Goal: Information Seeking & Learning: Understand process/instructions

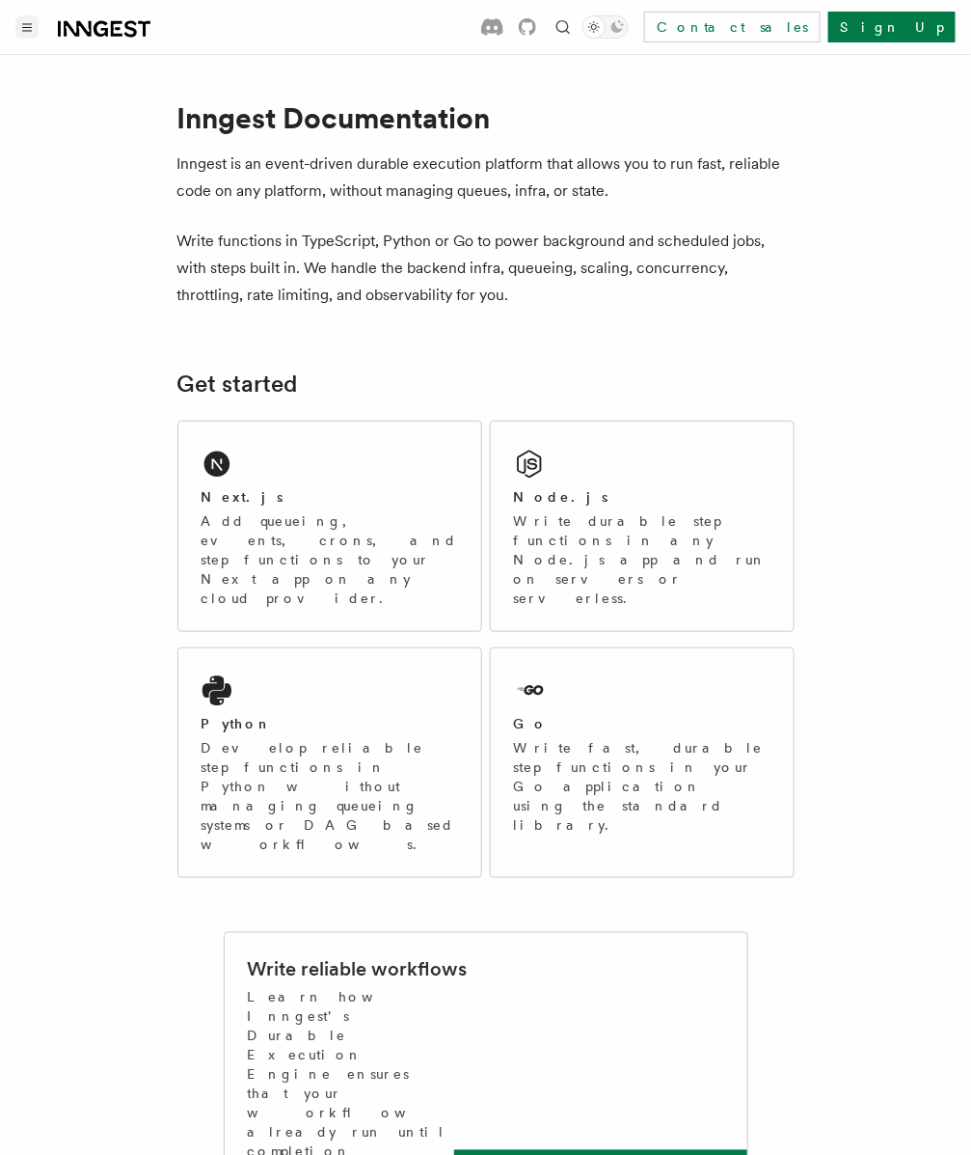
click at [35, 25] on button "Toggle navigation" at bounding box center [26, 26] width 23 height 23
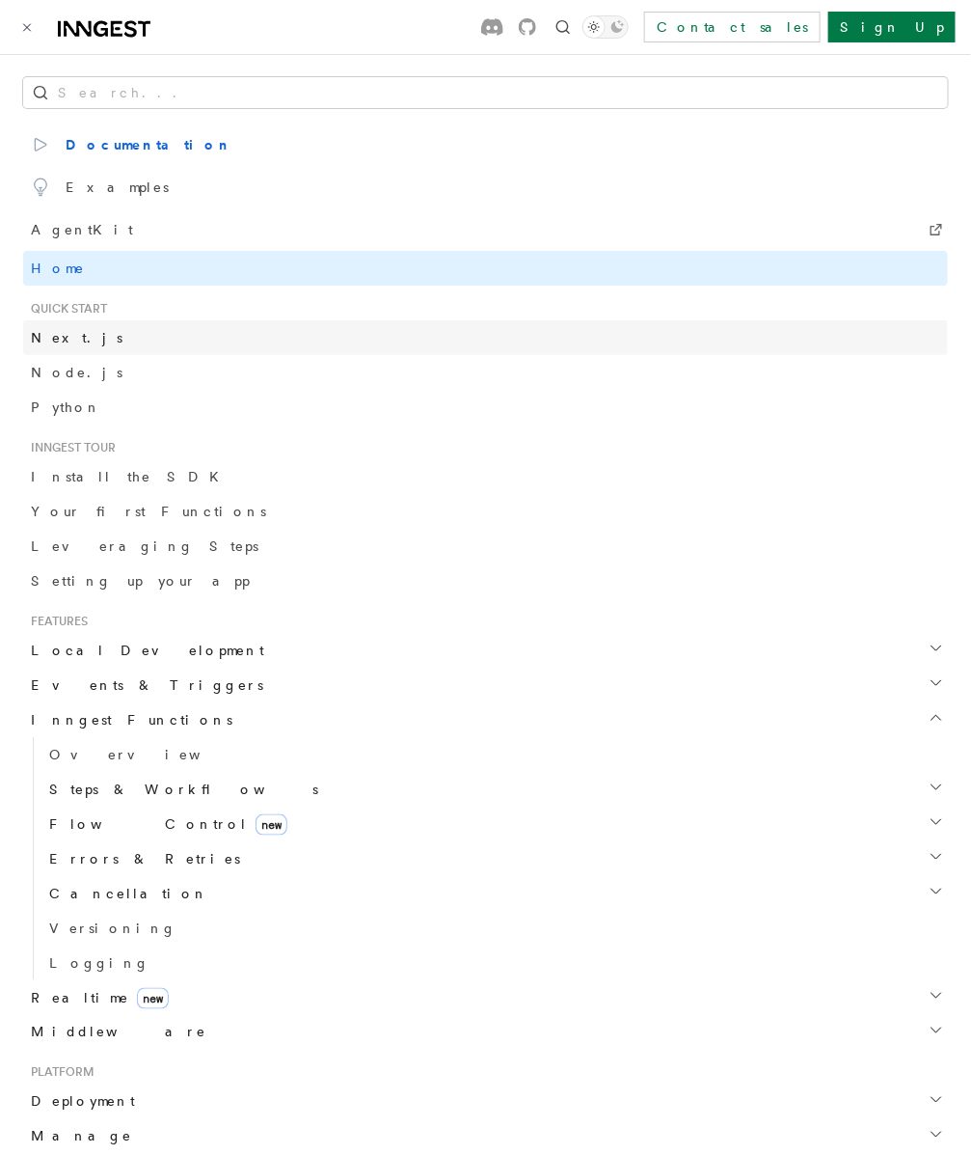
click at [296, 341] on link "Next.js" at bounding box center [485, 337] width 925 height 35
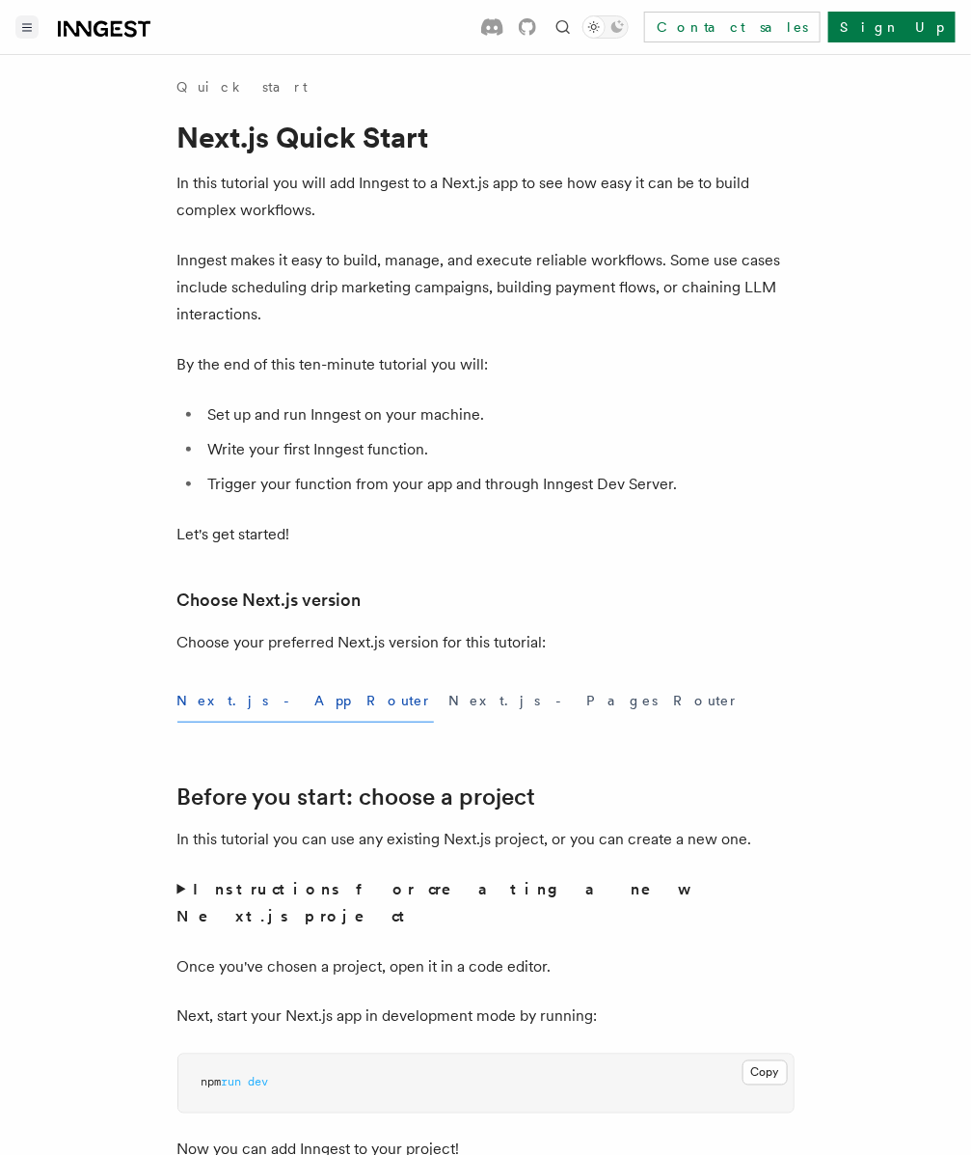
click at [20, 21] on button "Toggle navigation" at bounding box center [26, 26] width 23 height 23
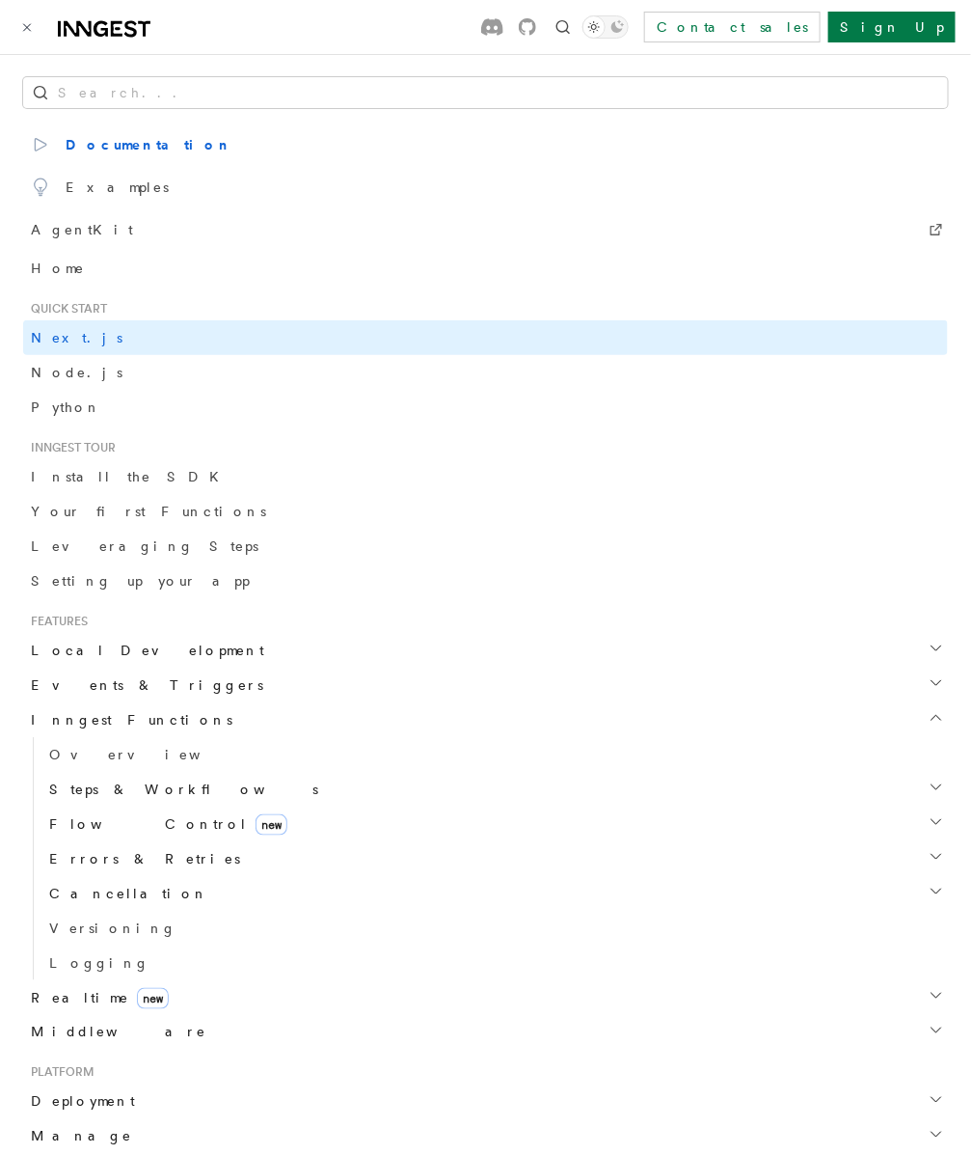
click at [93, 29] on icon at bounding box center [104, 28] width 93 height 23
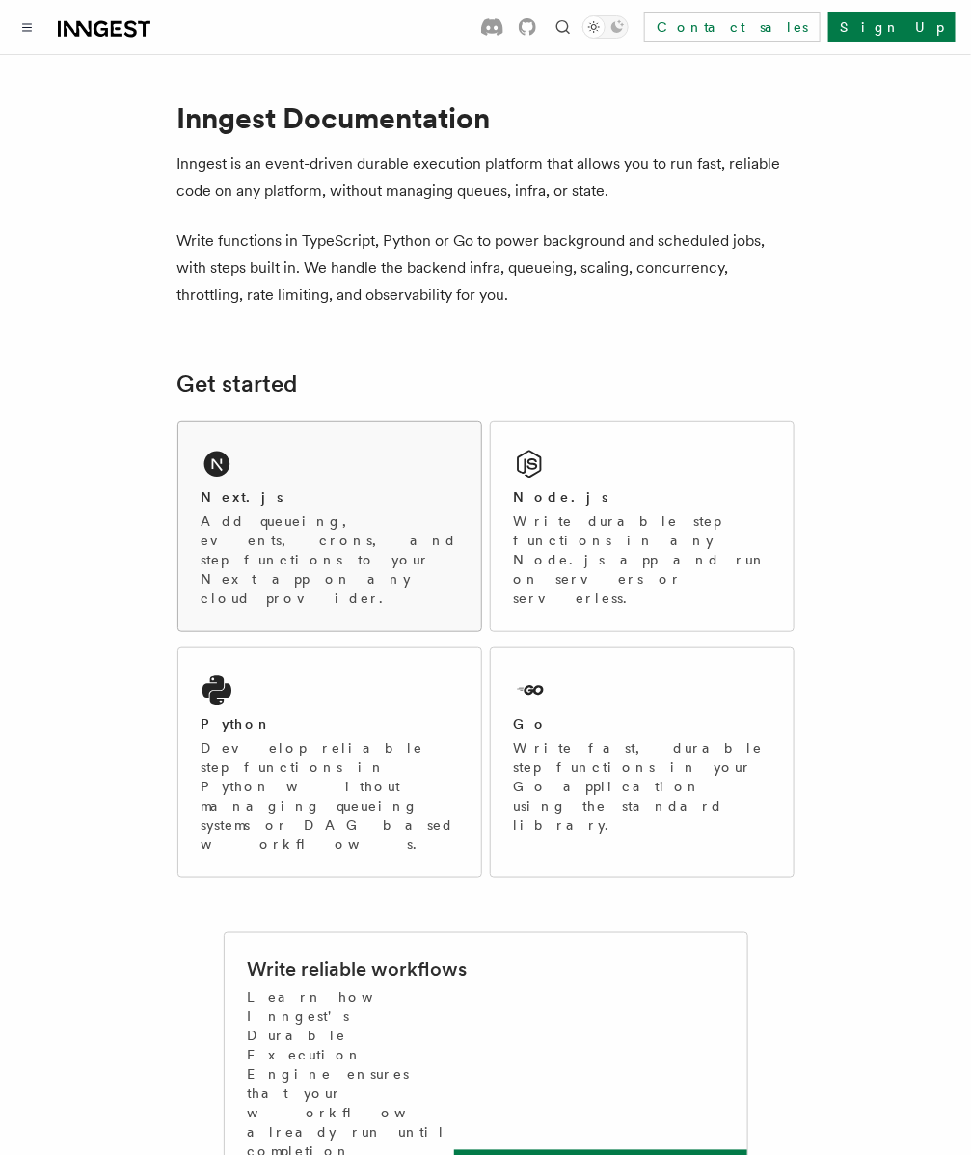
click at [295, 526] on p "Add queueing, events, crons, and step functions to your Next app on any cloud p…" at bounding box center [330, 559] width 257 height 96
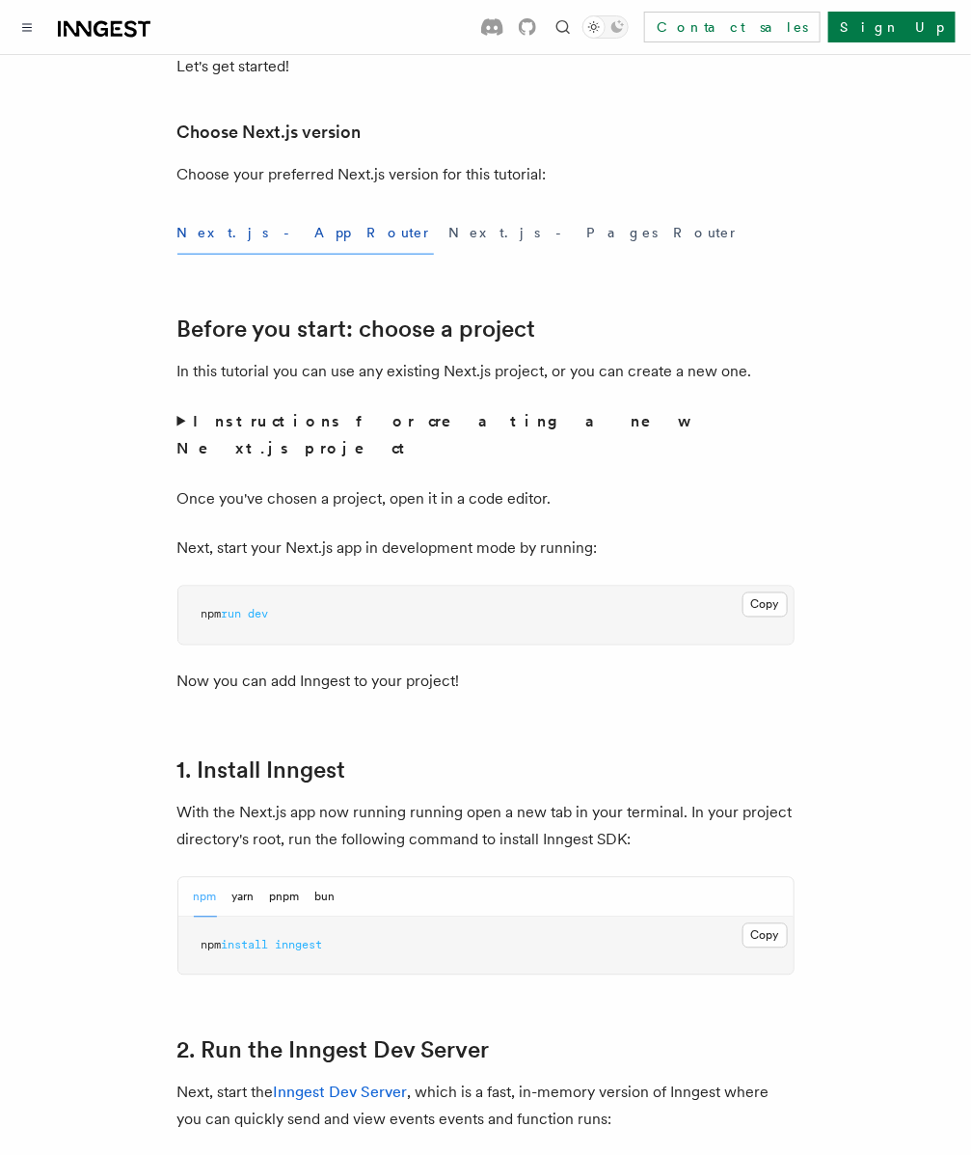
scroll to position [493, 0]
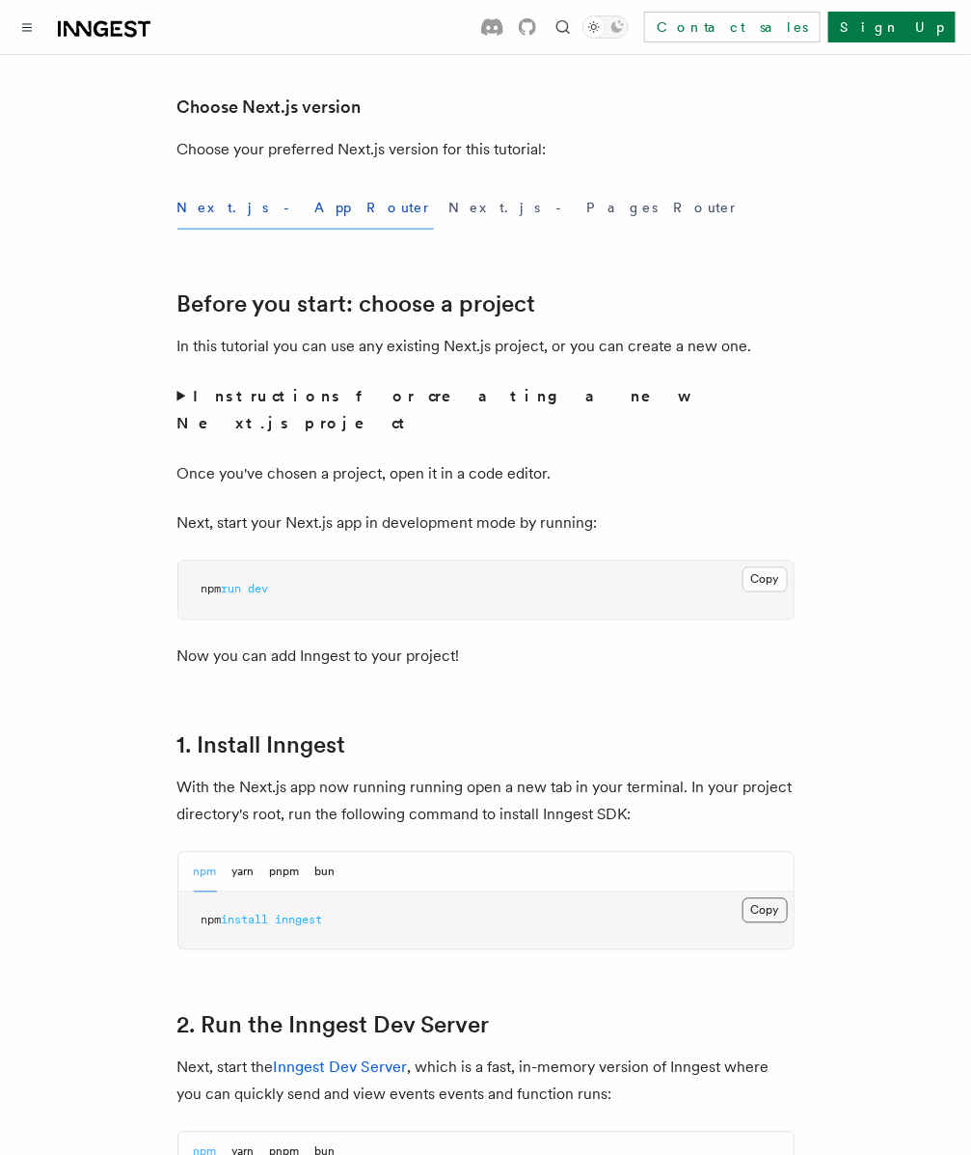
click at [771, 898] on button "Copy Copied" at bounding box center [765, 910] width 45 height 25
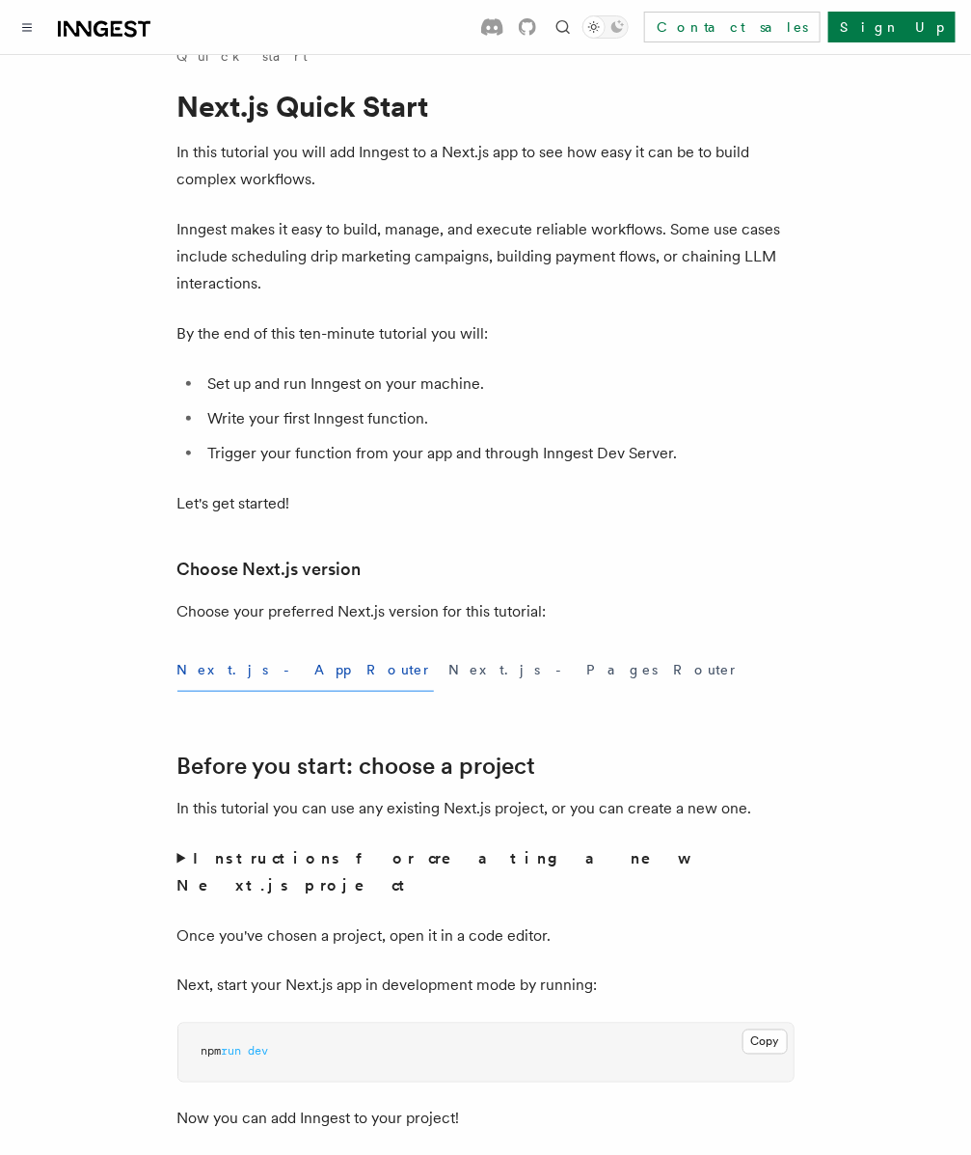
scroll to position [0, 0]
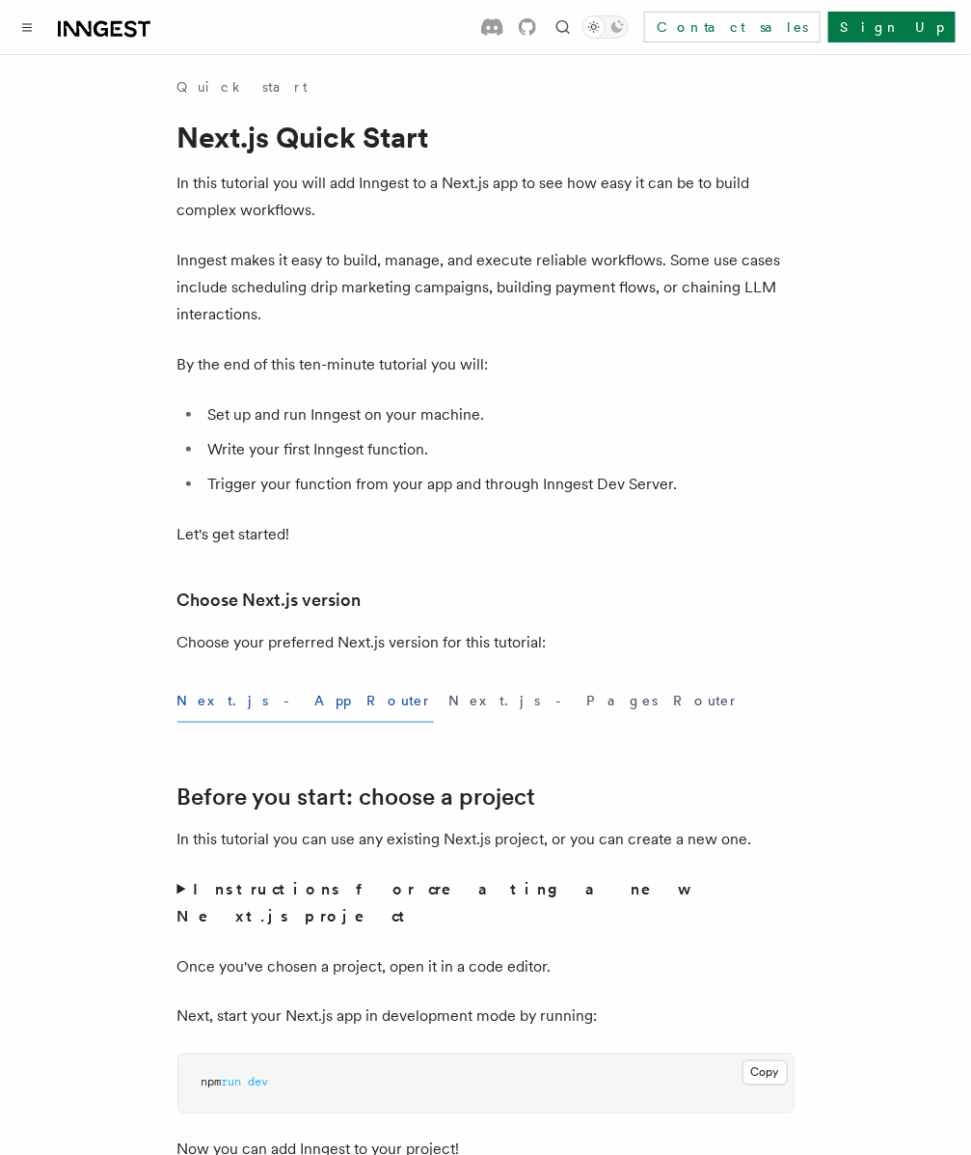
click at [479, 279] on p "Inngest makes it easy to build, manage, and execute reliable workflows. Some us…" at bounding box center [486, 287] width 617 height 81
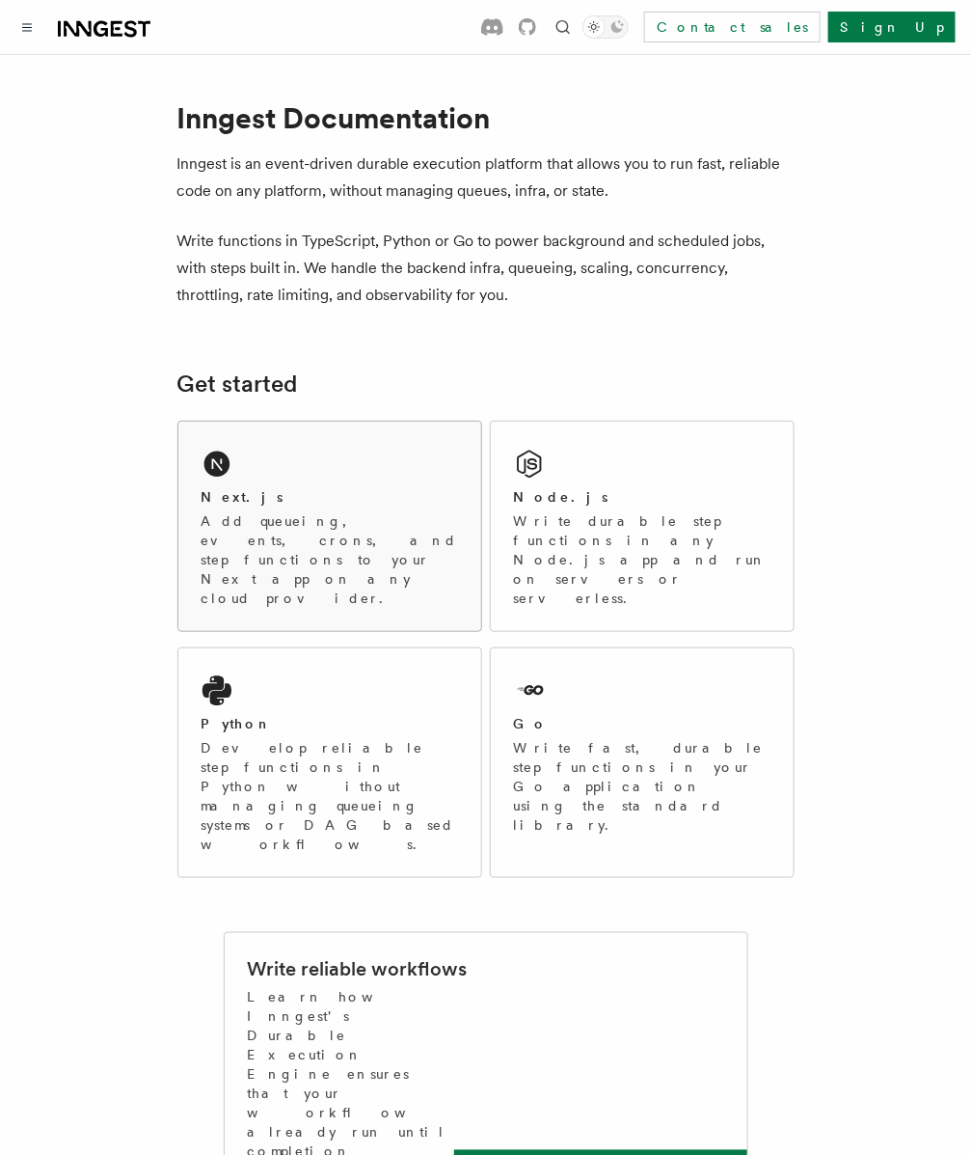
click at [317, 529] on p "Add queueing, events, crons, and step functions to your Next app on any cloud p…" at bounding box center [330, 559] width 257 height 96
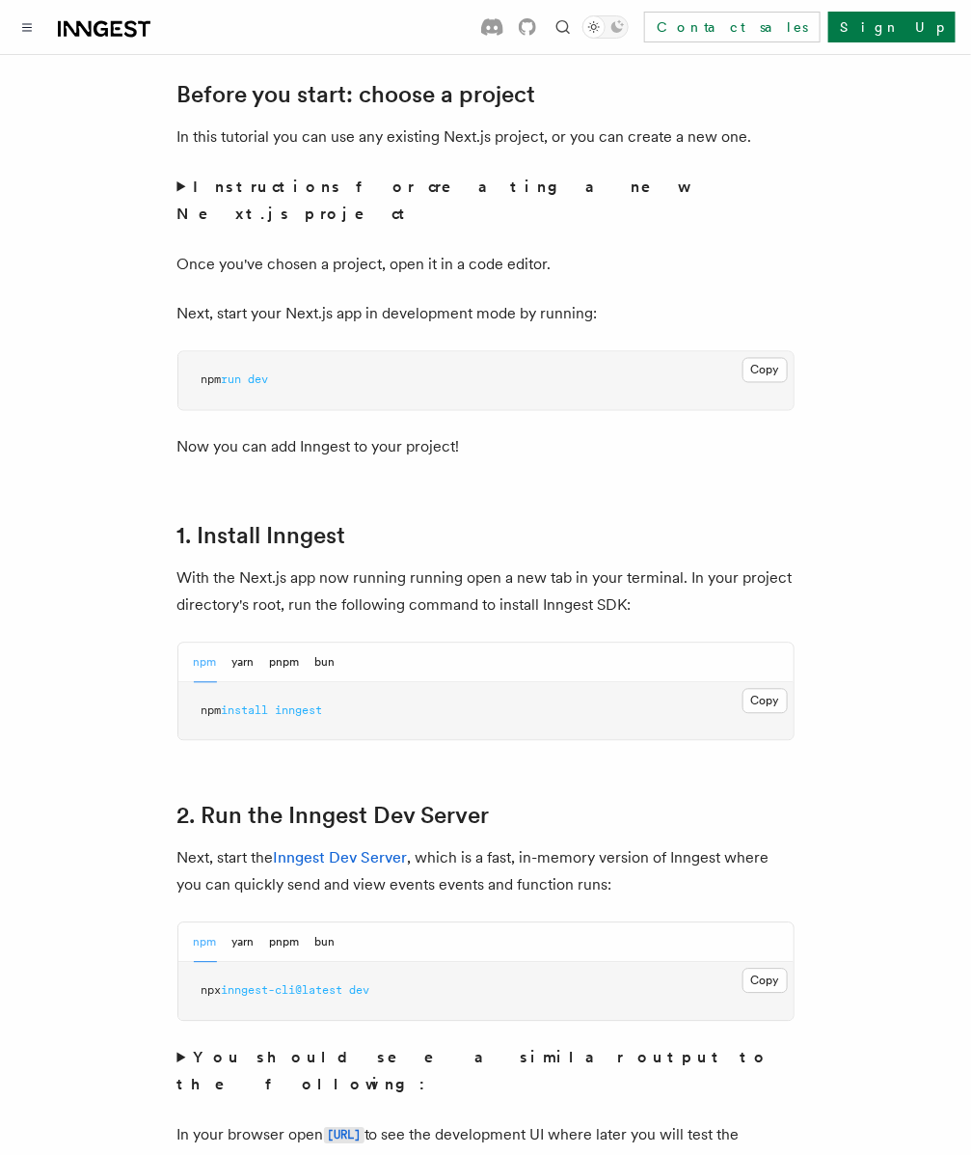
scroll to position [1052, 0]
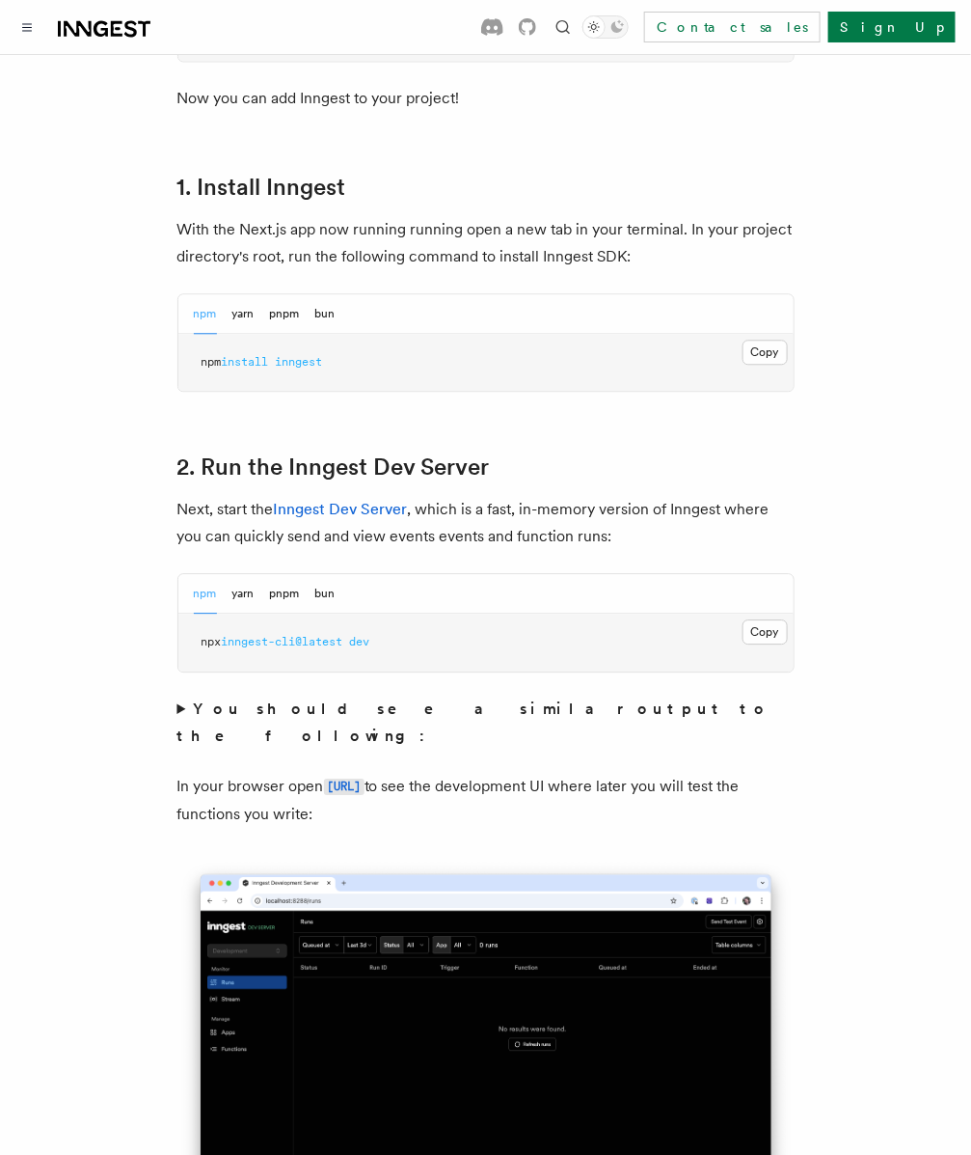
click at [337, 354] on pre "npm install inngest" at bounding box center [485, 363] width 615 height 58
drag, startPoint x: 338, startPoint y: 342, endPoint x: 130, endPoint y: 359, distance: 208.1
click at [205, 355] on span "npm" at bounding box center [212, 362] width 20 height 14
drag, startPoint x: 201, startPoint y: 338, endPoint x: 362, endPoint y: 332, distance: 161.2
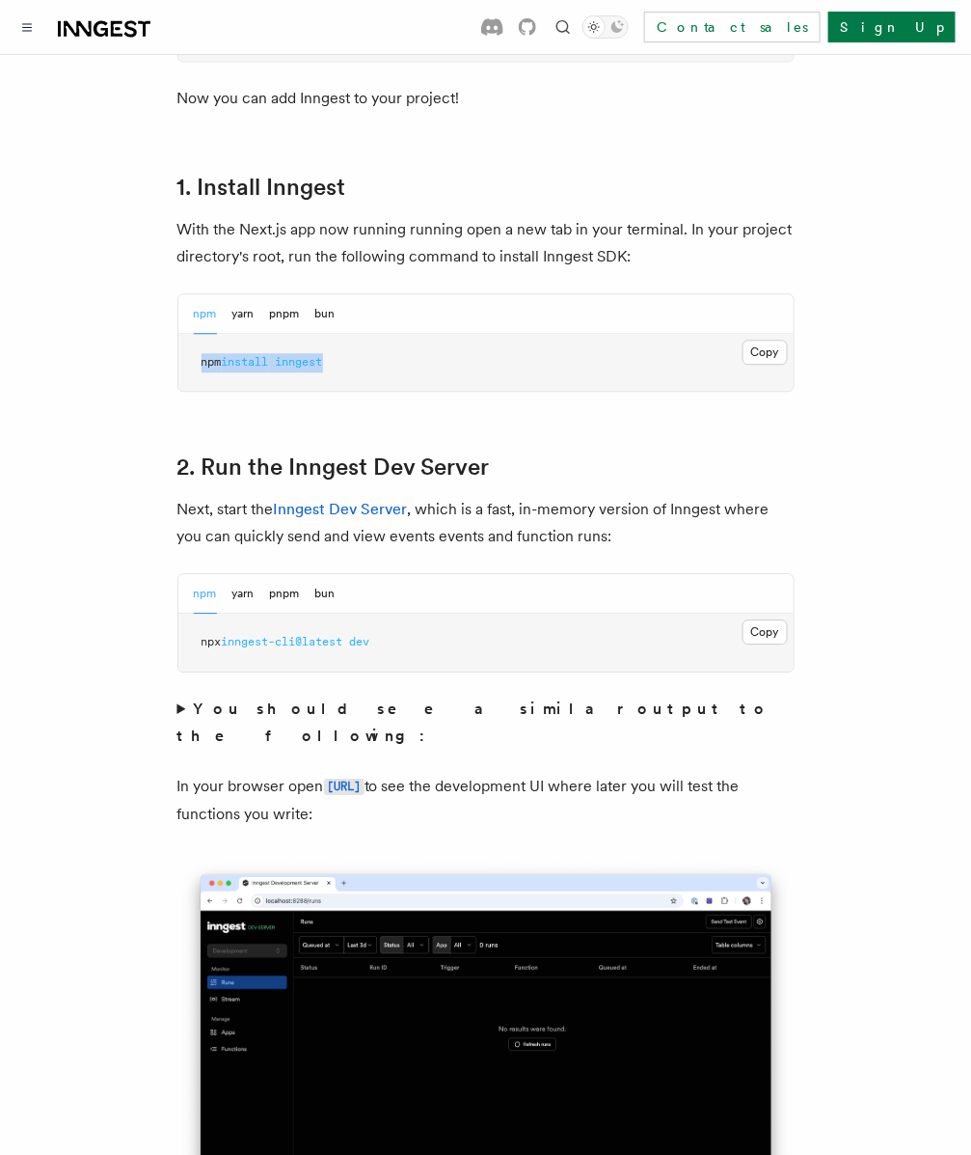
click at [362, 334] on pre "npm install inngest" at bounding box center [485, 363] width 615 height 58
copy span "npm install inngest"
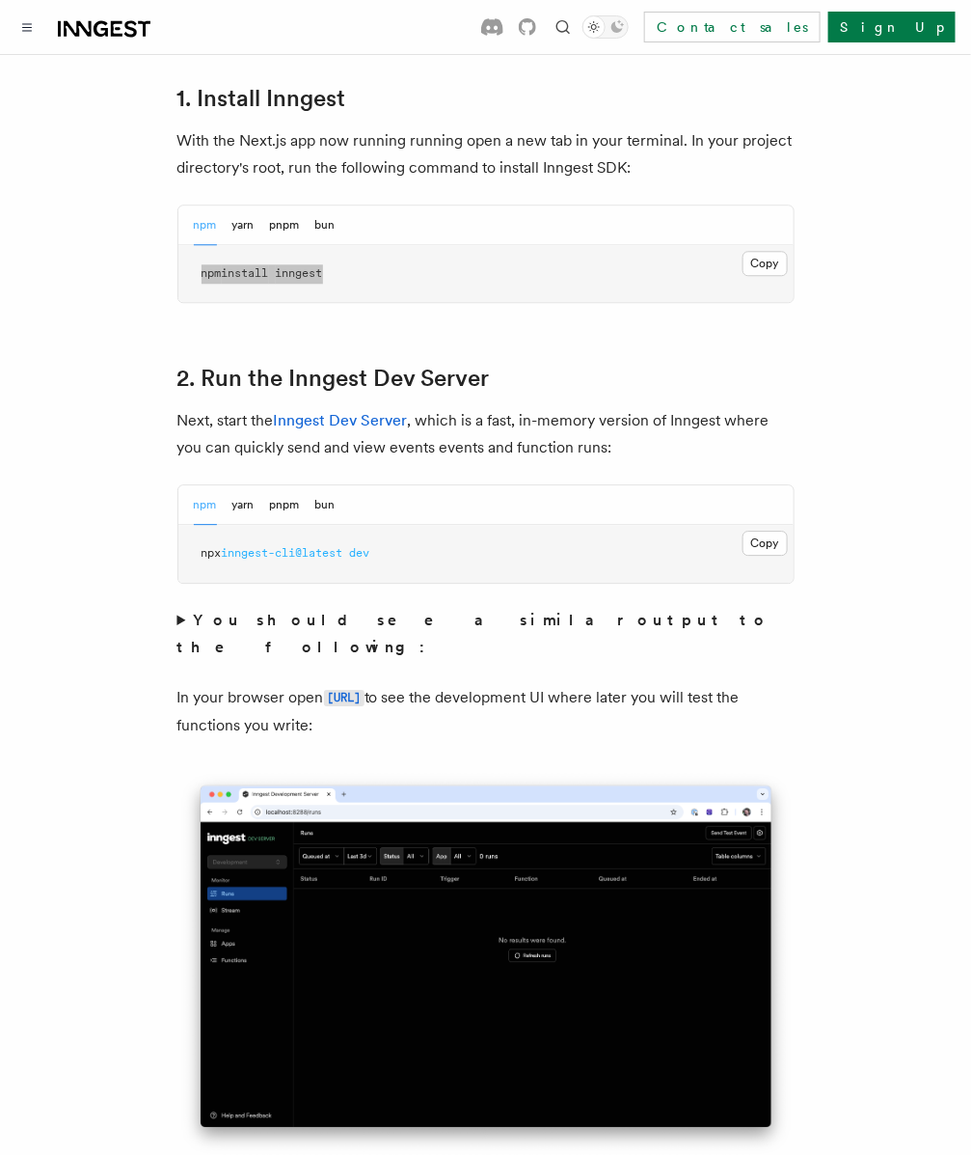
scroll to position [1221, 0]
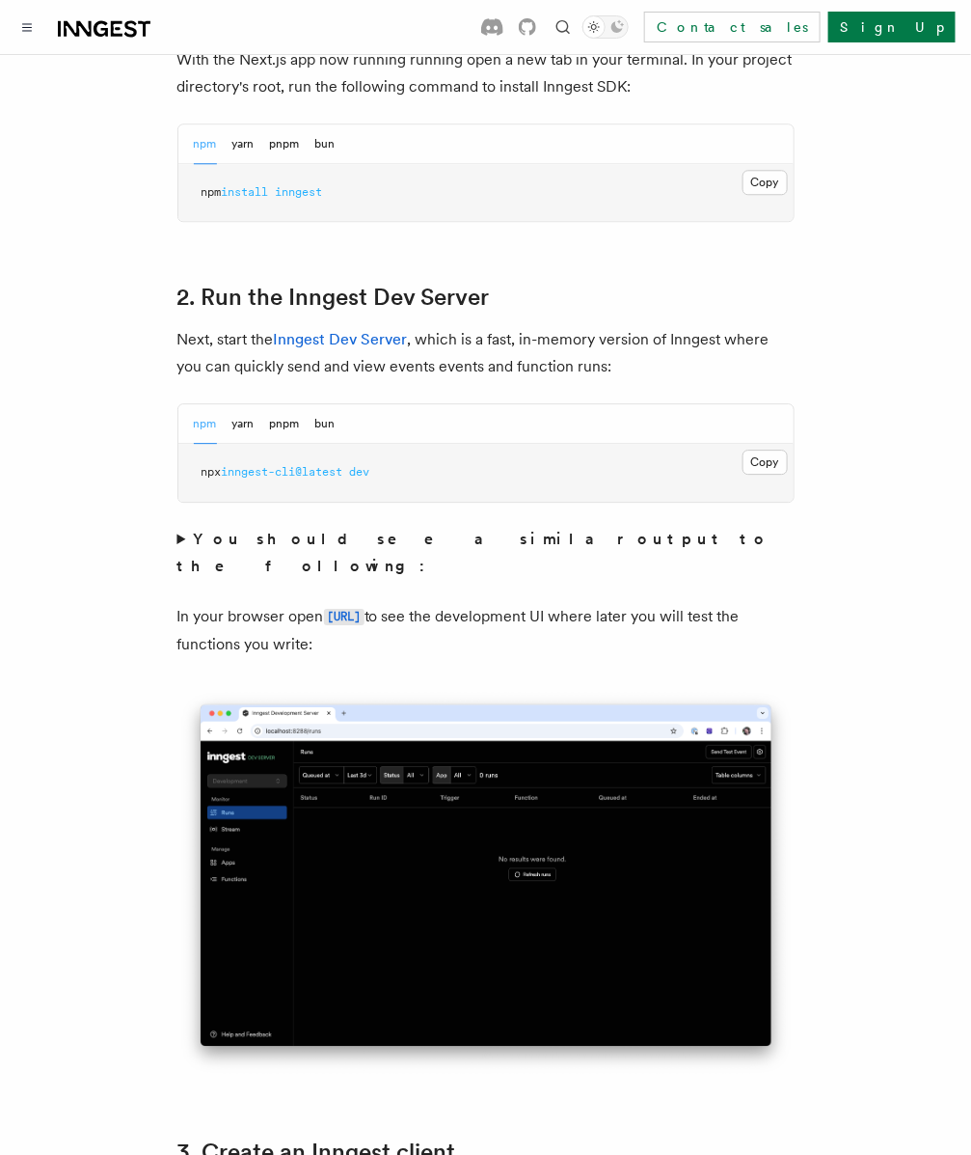
click at [424, 468] on pre "npx inngest-cli@latest dev" at bounding box center [485, 473] width 615 height 58
drag, startPoint x: 418, startPoint y: 454, endPoint x: 135, endPoint y: 444, distance: 282.9
copy span "npx inngest-cli@latest dev"
click at [555, 468] on pre "npx inngest-cli@latest dev" at bounding box center [485, 473] width 615 height 58
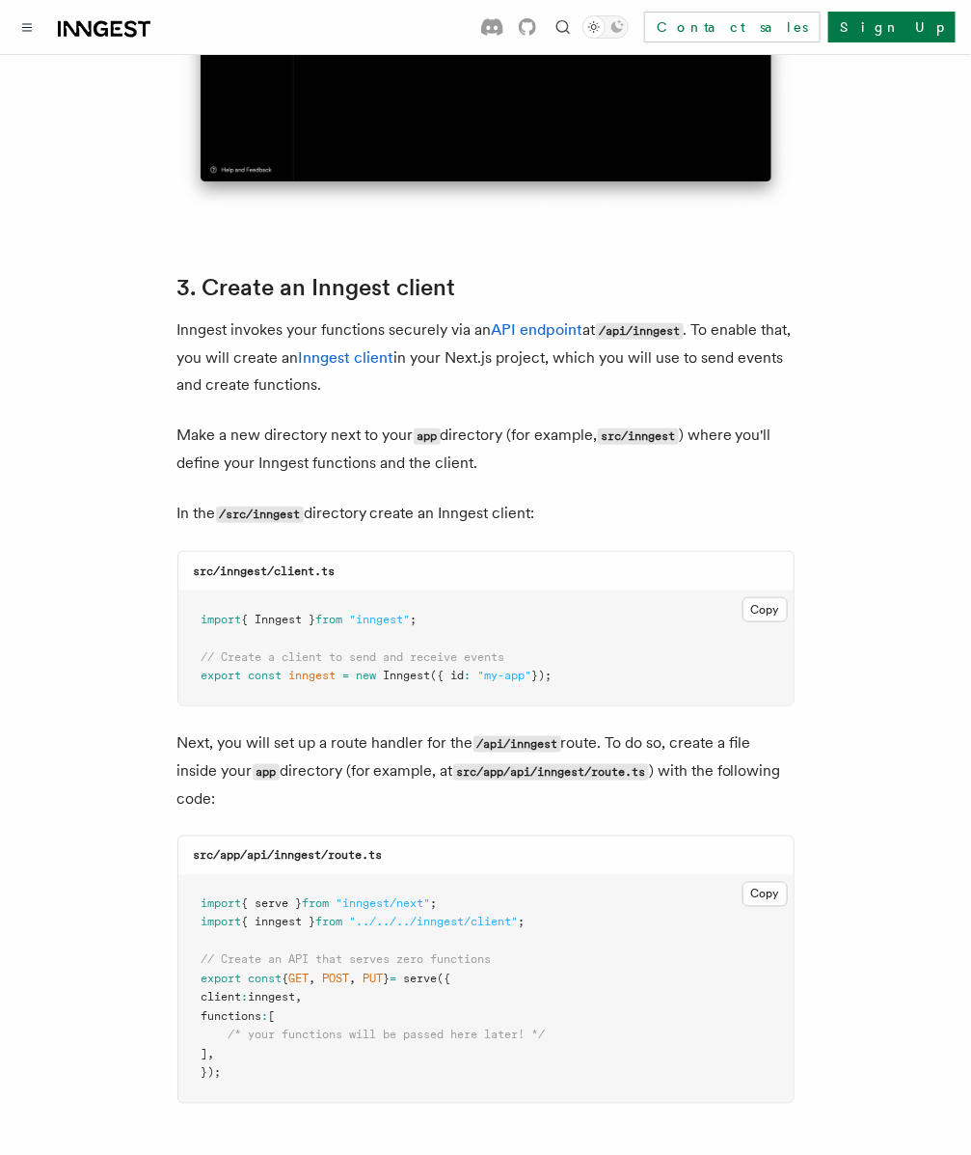
scroll to position [2135, 0]
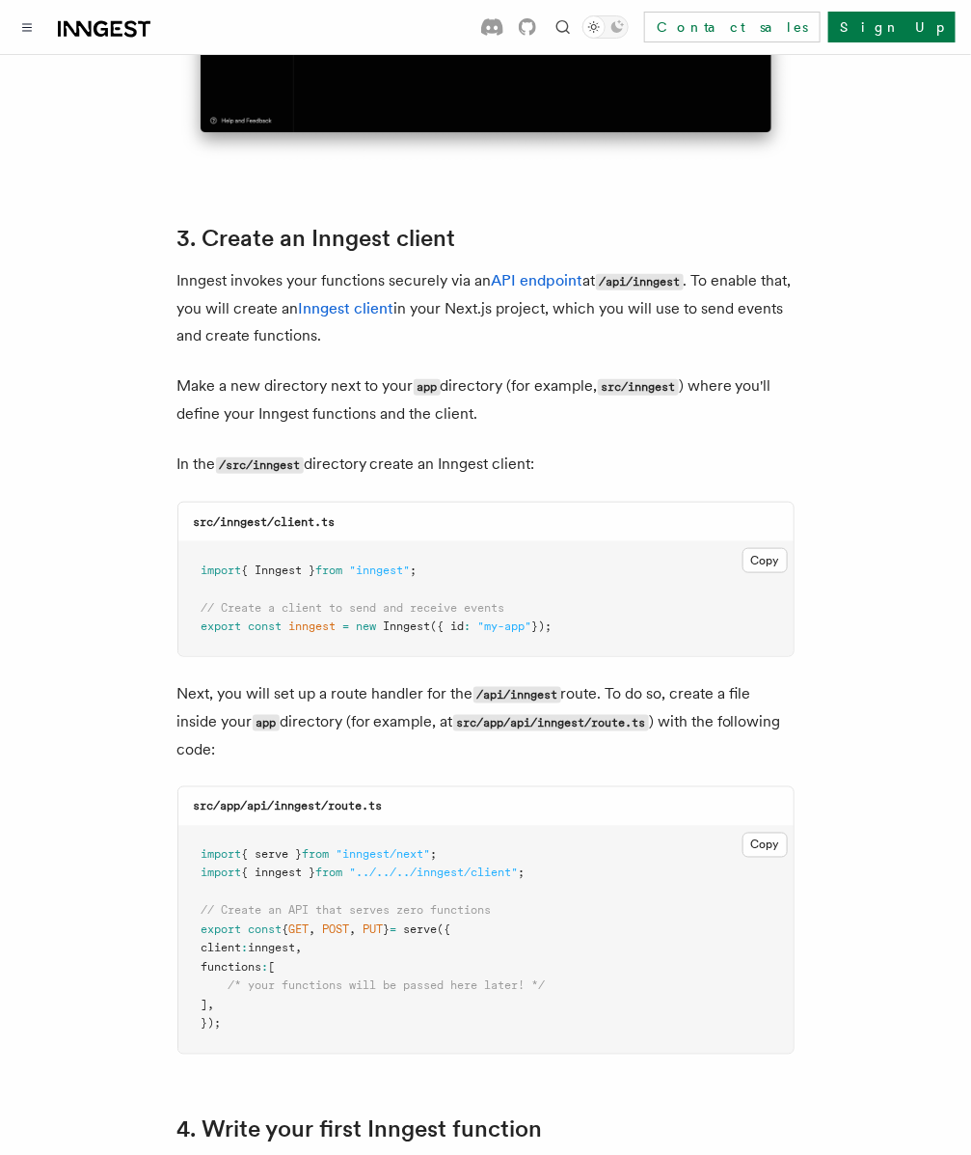
click at [773, 542] on pre "import { Inngest } from "inngest" ; // Create a client to send and receive even…" at bounding box center [485, 599] width 615 height 114
click at [773, 548] on button "Copy Copied" at bounding box center [765, 560] width 45 height 25
click at [782, 833] on button "Copy Copied" at bounding box center [765, 845] width 45 height 25
click at [774, 833] on button "Copy Copied" at bounding box center [765, 845] width 45 height 25
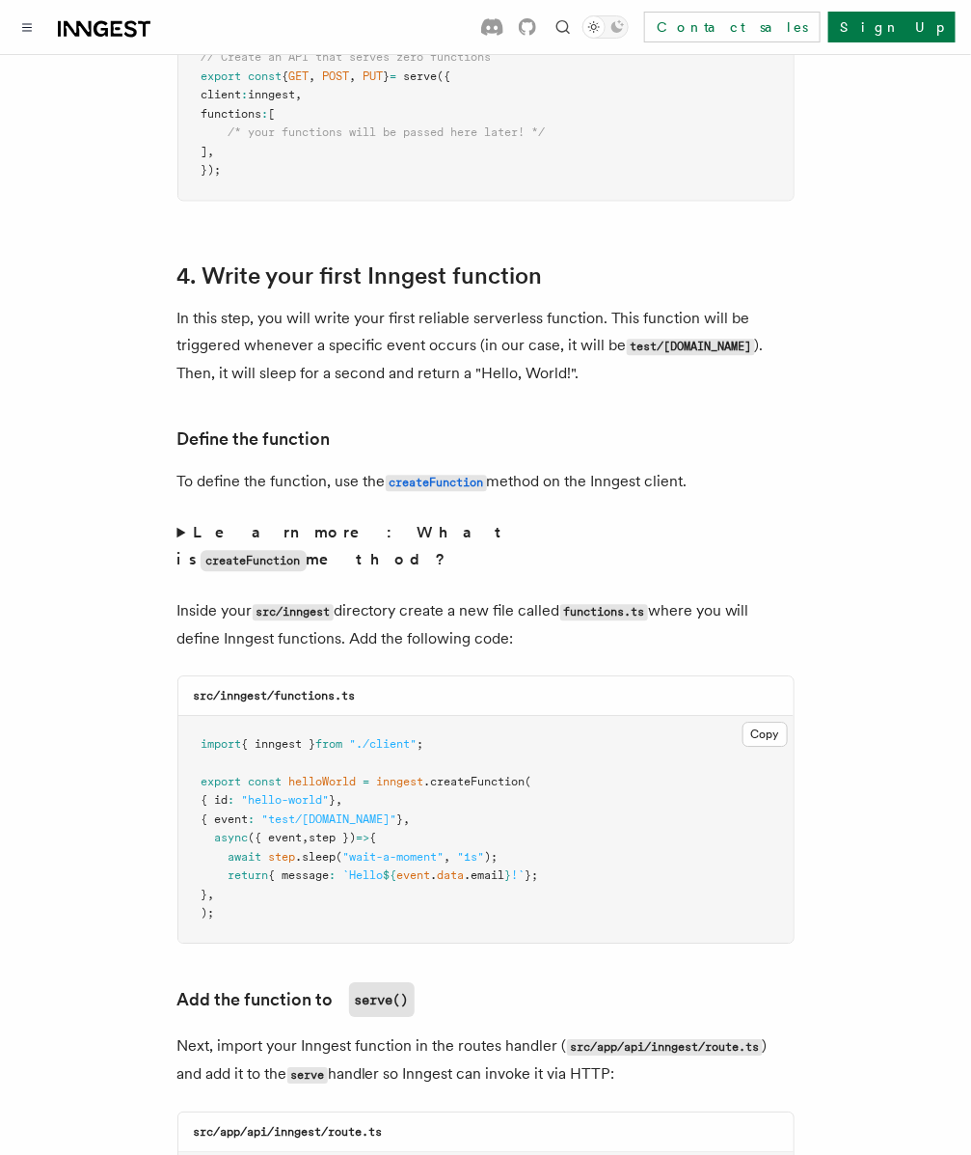
scroll to position [2992, 0]
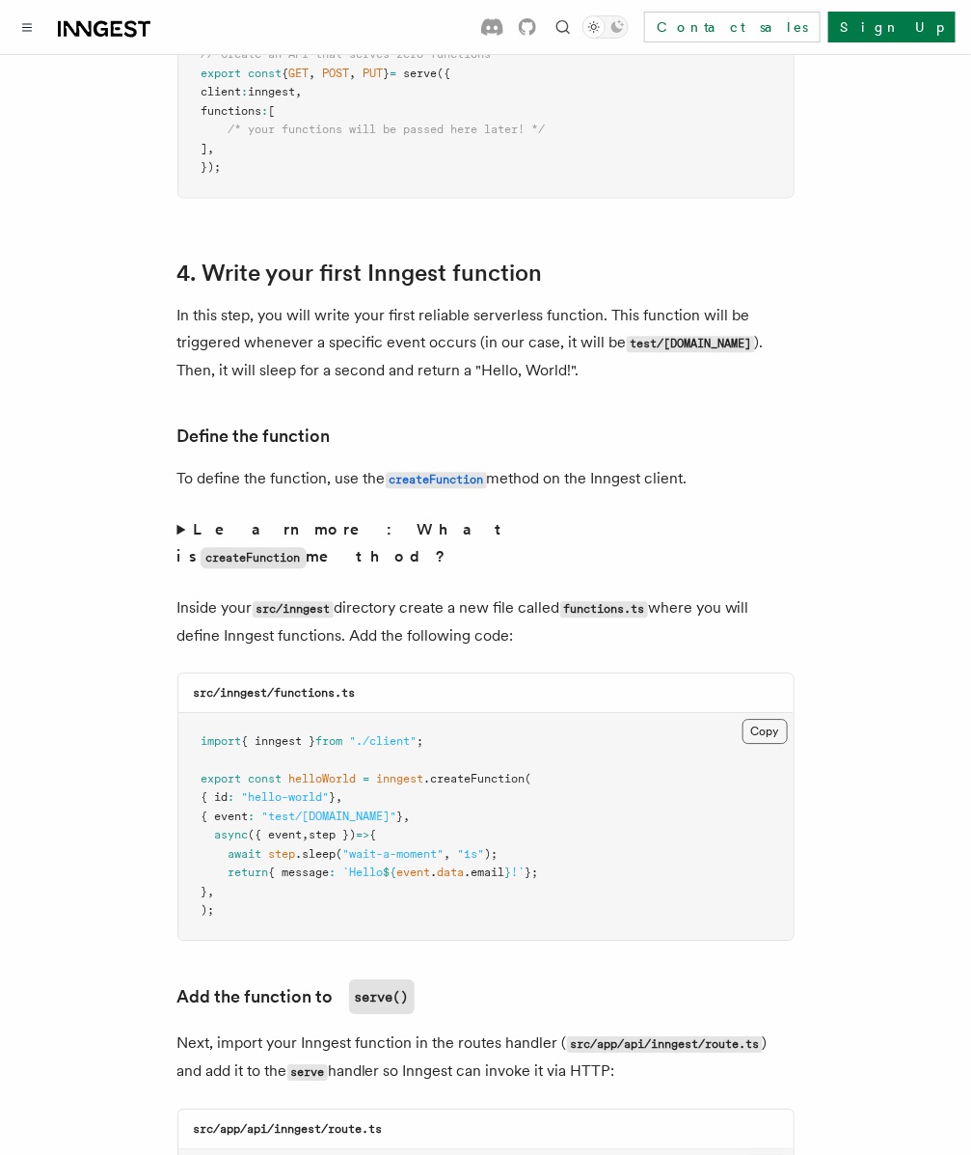
click at [784, 719] on button "Copy Copied" at bounding box center [765, 731] width 45 height 25
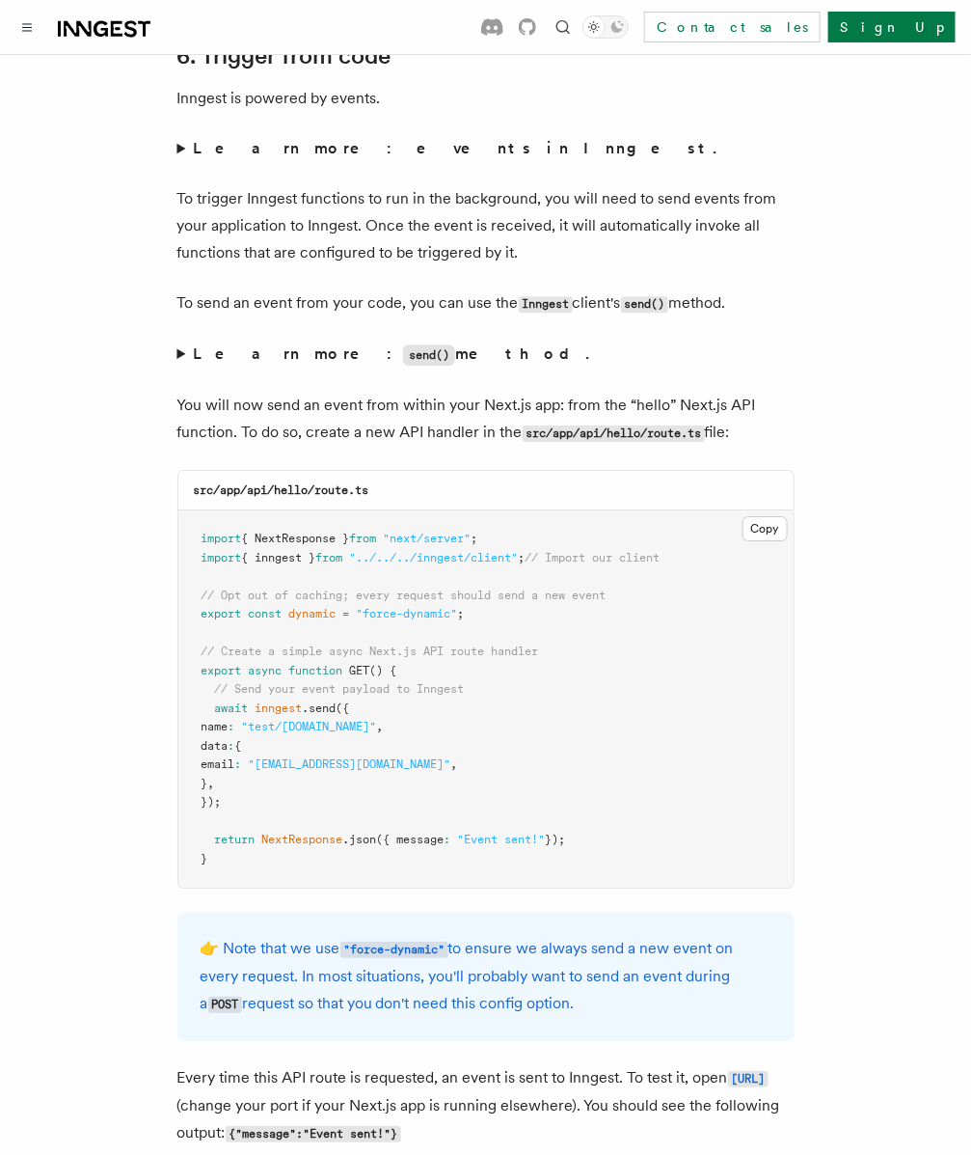
scroll to position [9137, 0]
